Goal: Obtain resource: Download file/media

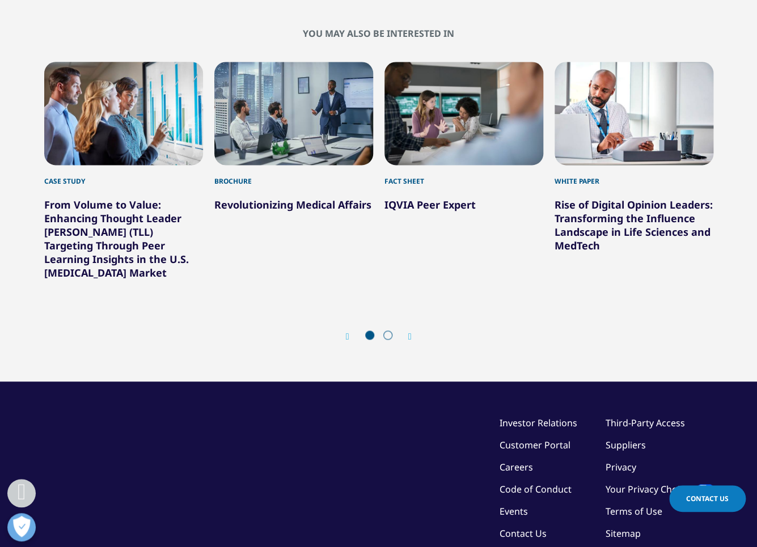
scroll to position [2009, 0]
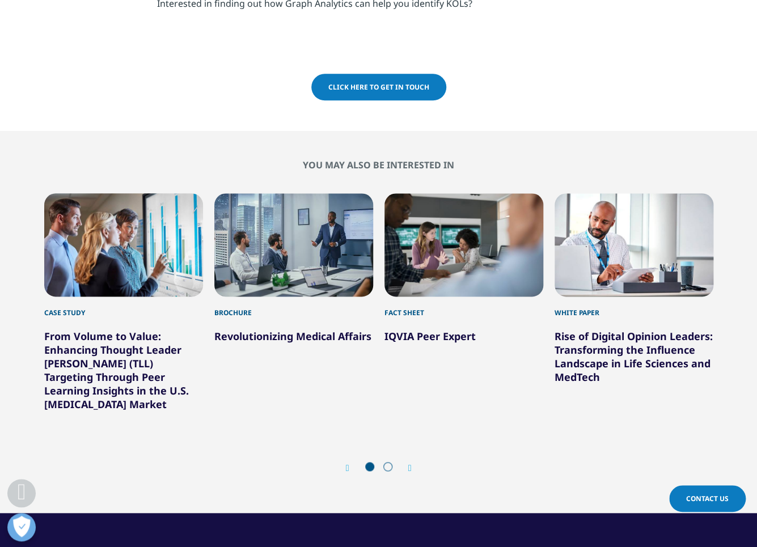
click at [430, 337] on link "IQVIA Peer Expert" at bounding box center [429, 336] width 91 height 14
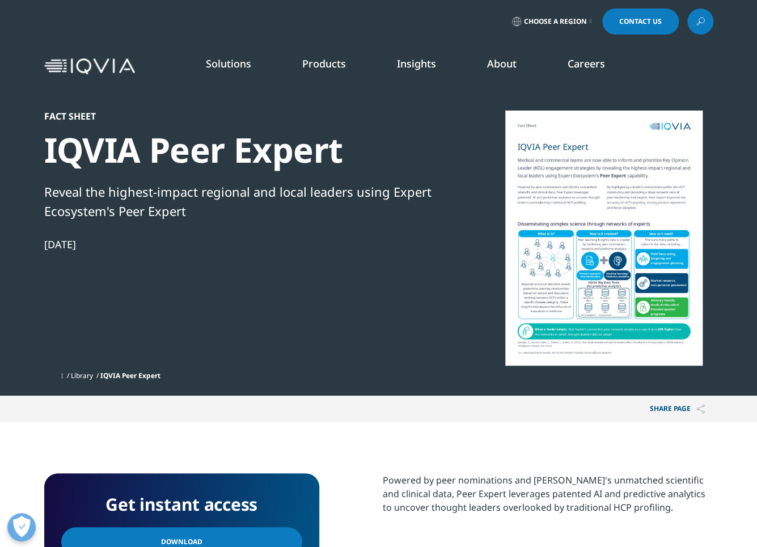
scroll to position [104, 669]
click at [572, 243] on div at bounding box center [603, 238] width 219 height 255
click at [555, 275] on div at bounding box center [603, 238] width 219 height 255
click at [554, 275] on div at bounding box center [603, 238] width 219 height 255
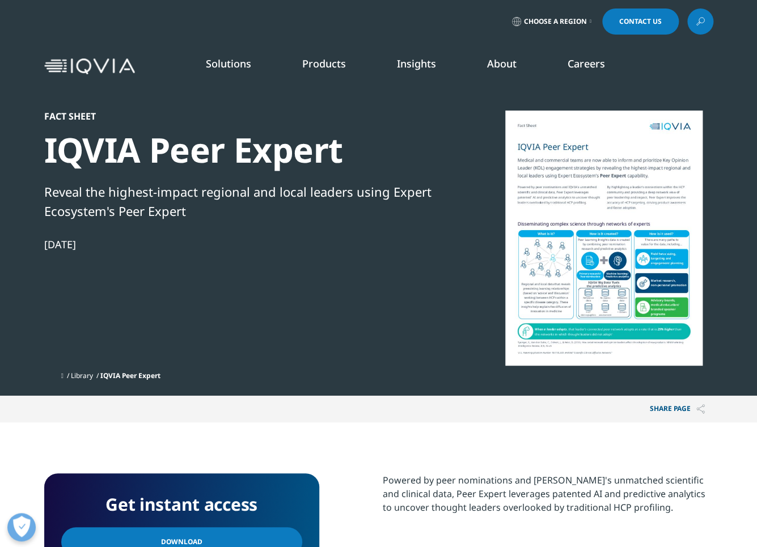
click at [568, 215] on div at bounding box center [603, 238] width 219 height 255
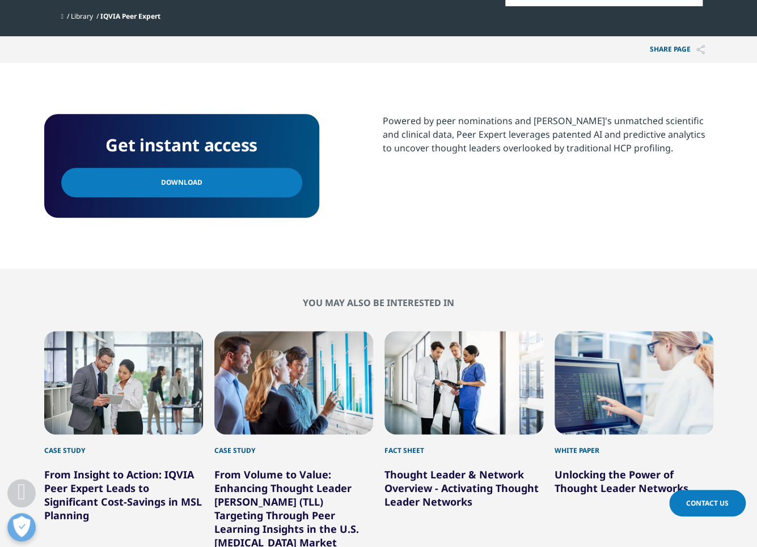
scroll to position [360, 0]
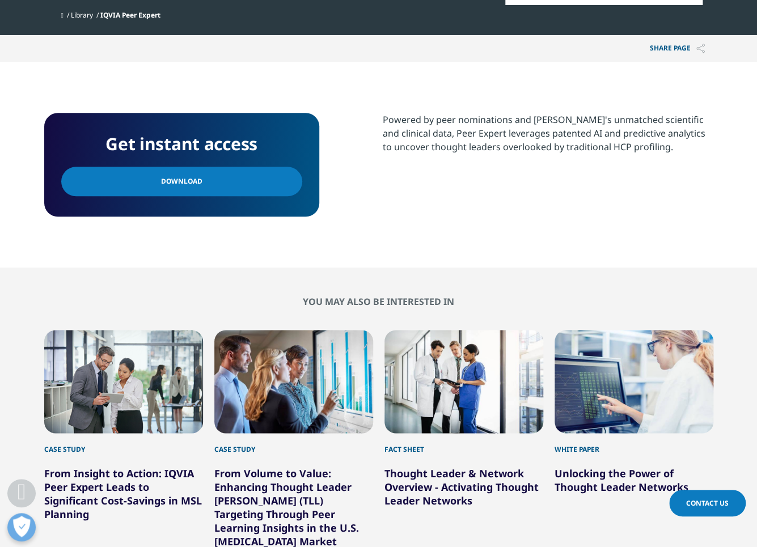
click at [217, 176] on link "Download" at bounding box center [181, 181] width 241 height 29
